Goal: Obtain resource: Obtain resource

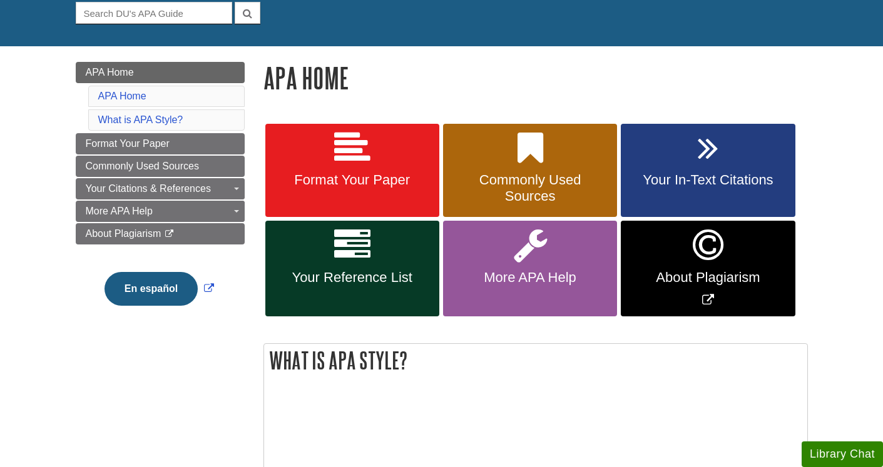
scroll to position [178, 0]
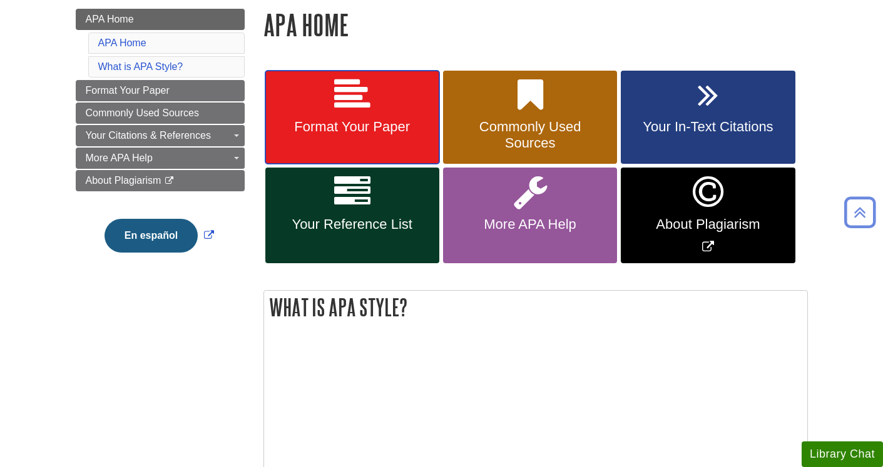
click at [351, 117] on link "Format Your Paper" at bounding box center [352, 118] width 174 height 94
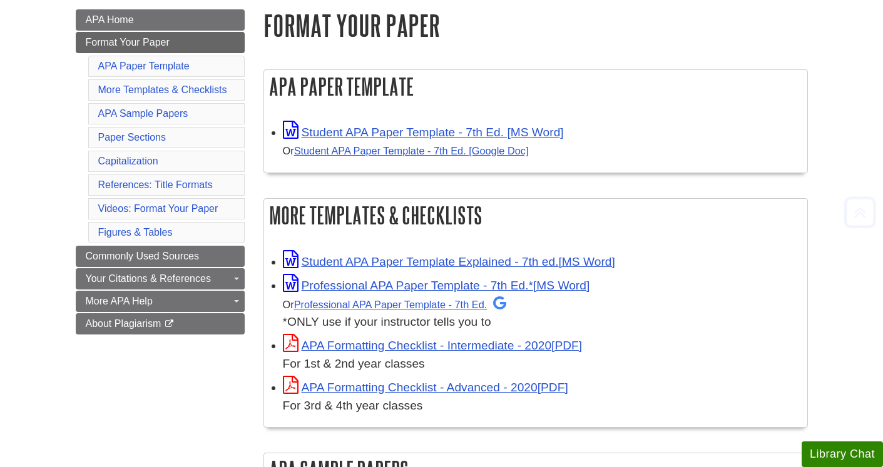
scroll to position [176, 0]
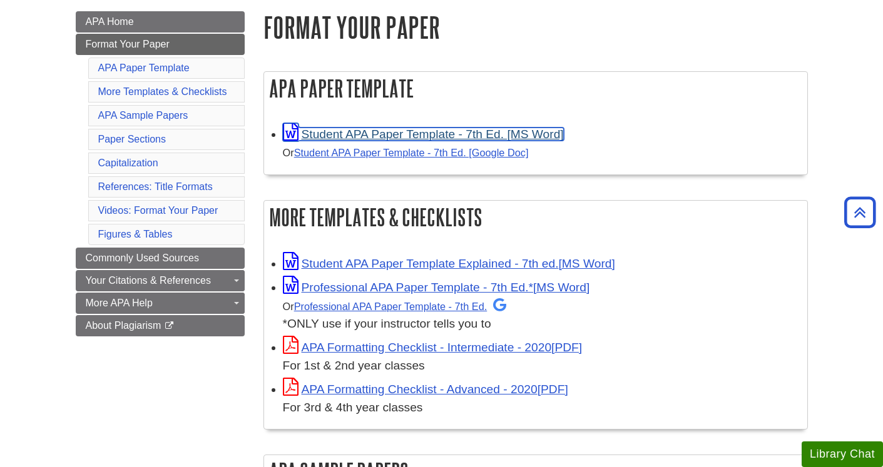
click at [412, 133] on link "Student APA Paper Template - 7th Ed. [MS Word]" at bounding box center [423, 134] width 281 height 13
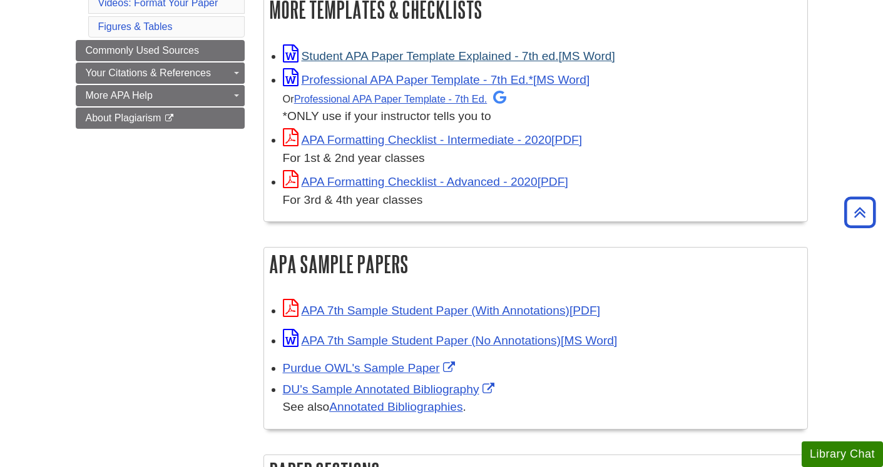
scroll to position [390, 0]
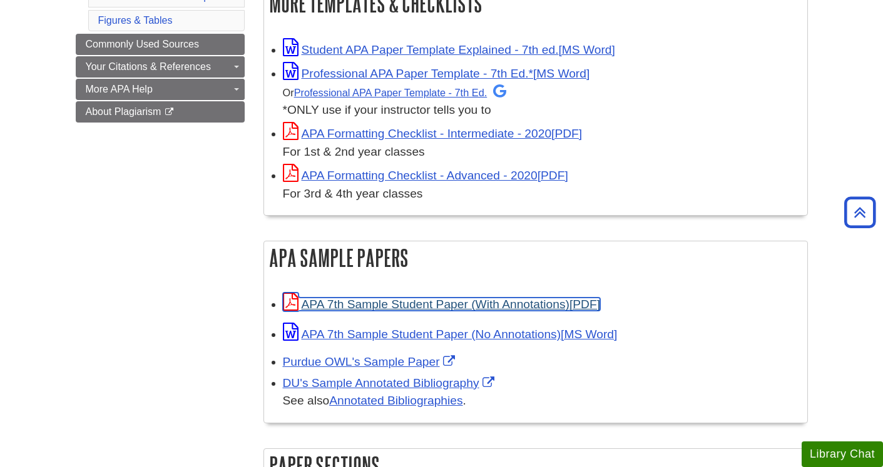
click at [400, 298] on link "APA 7th Sample Student Paper (With Annotations)" at bounding box center [441, 304] width 317 height 13
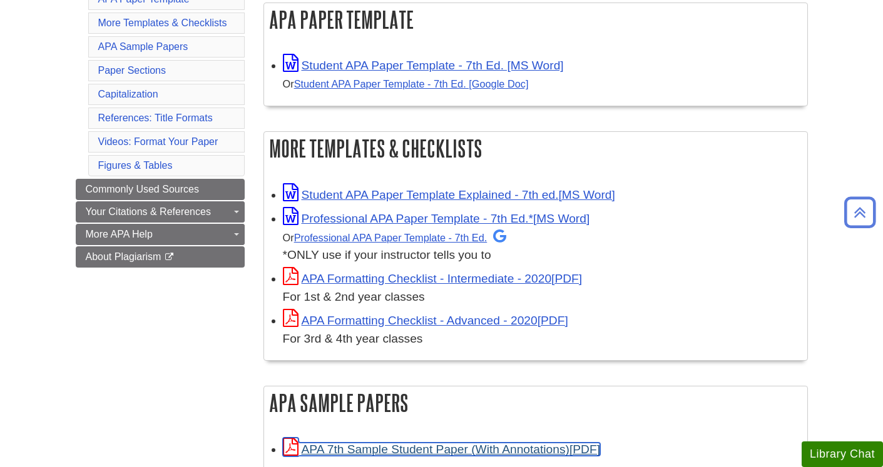
scroll to position [244, 0]
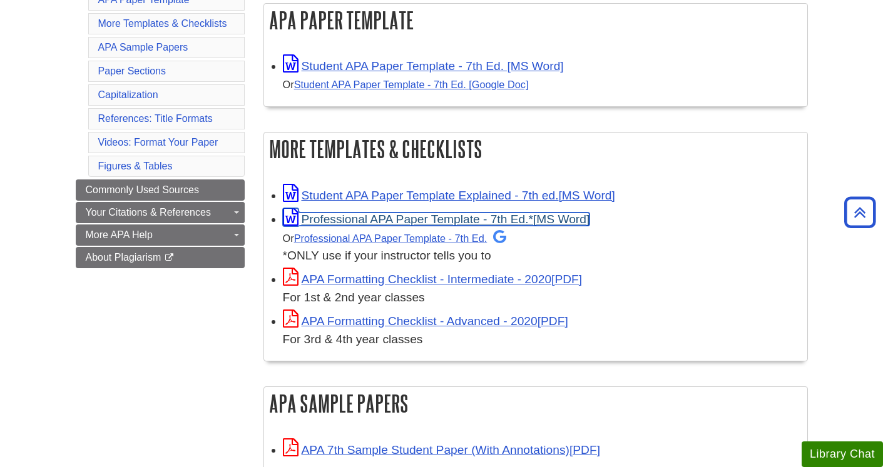
click at [417, 218] on link "Professional APA Paper Template - 7th Ed.*" at bounding box center [436, 219] width 307 height 13
